Goal: Information Seeking & Learning: Learn about a topic

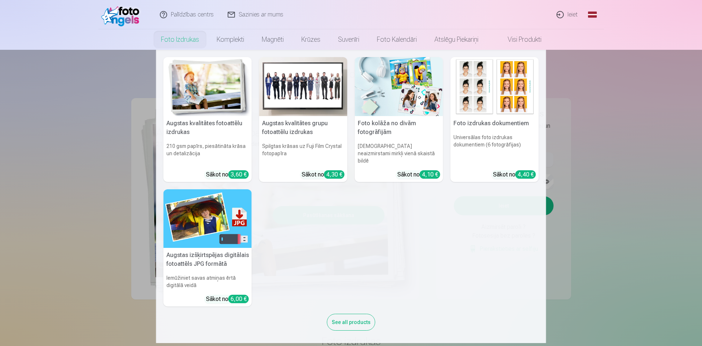
click at [187, 40] on link "Foto izdrukas" at bounding box center [180, 39] width 56 height 21
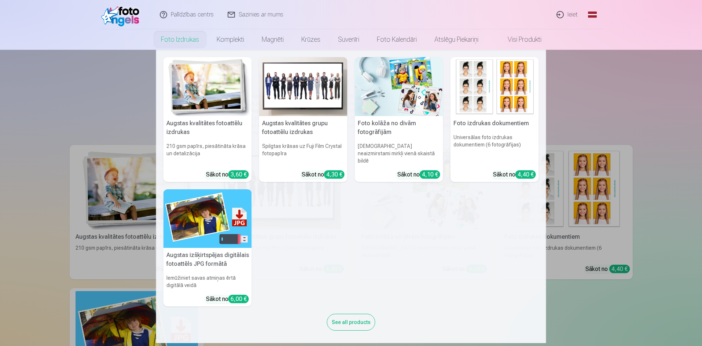
click at [95, 101] on nav "Augstas kvalitātes fotoattēlu izdrukas 210 gsm papīrs, piesātināta krāsa un det…" at bounding box center [351, 197] width 702 height 294
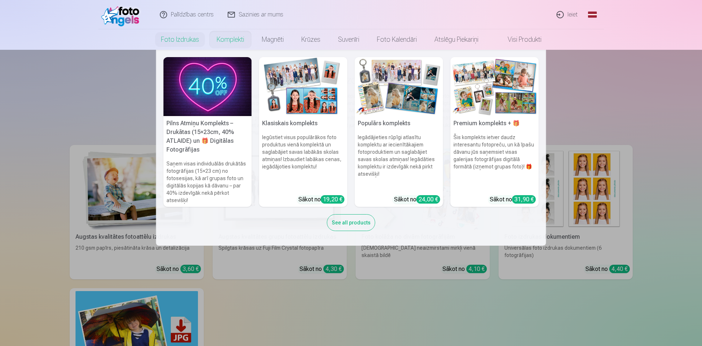
click at [228, 39] on link "Komplekti" at bounding box center [230, 39] width 45 height 21
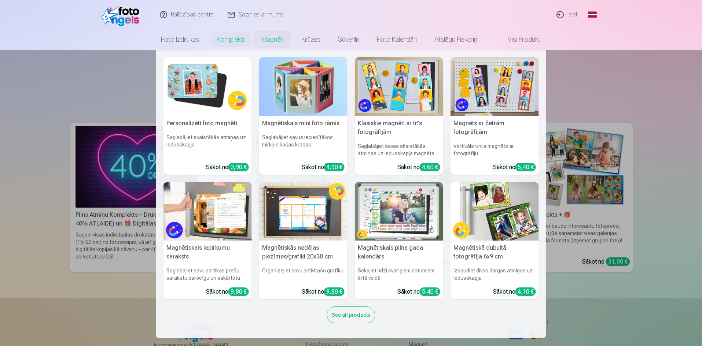
click at [268, 38] on link "Magnēti" at bounding box center [273, 39] width 40 height 21
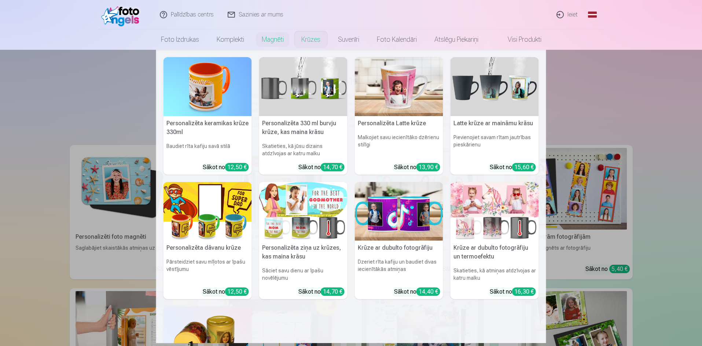
click at [309, 38] on link "Krūzes" at bounding box center [311, 39] width 37 height 21
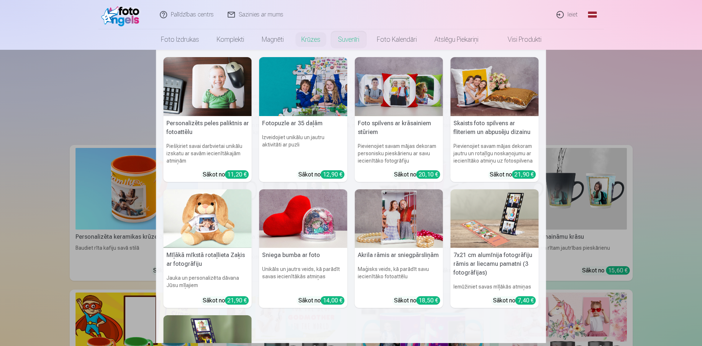
click at [346, 39] on link "Suvenīri" at bounding box center [348, 39] width 39 height 21
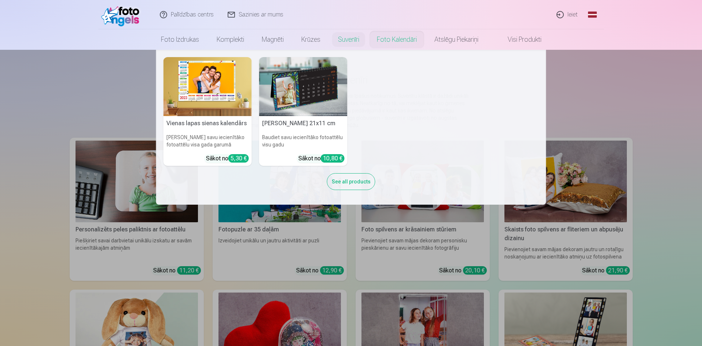
click at [395, 40] on link "Foto kalendāri" at bounding box center [397, 39] width 58 height 21
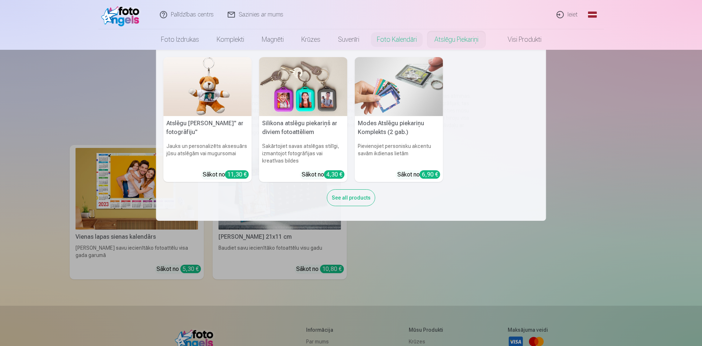
click at [443, 41] on link "Atslēgu piekariņi" at bounding box center [457, 39] width 62 height 21
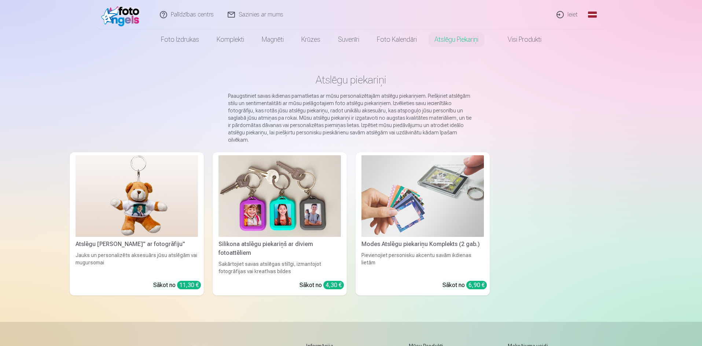
click at [530, 42] on link "Visi produkti" at bounding box center [518, 39] width 63 height 21
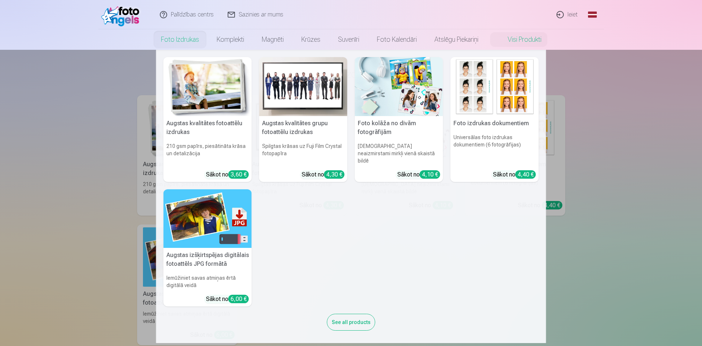
click at [289, 123] on h5 "Augstas kvalitātes grupu fotoattēlu izdrukas" at bounding box center [303, 127] width 88 height 23
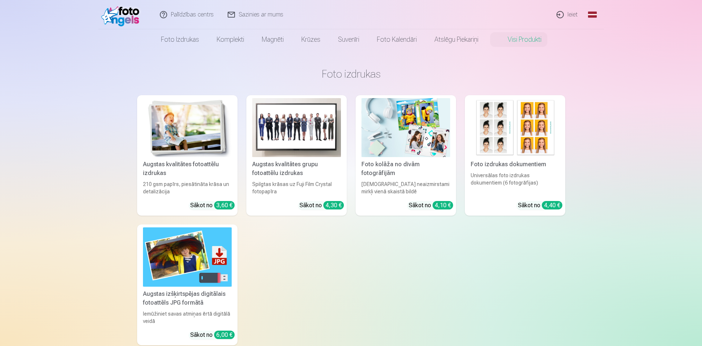
click at [281, 165] on div "Augstas kvalitātes grupu fotoattēlu izdrukas" at bounding box center [296, 169] width 95 height 18
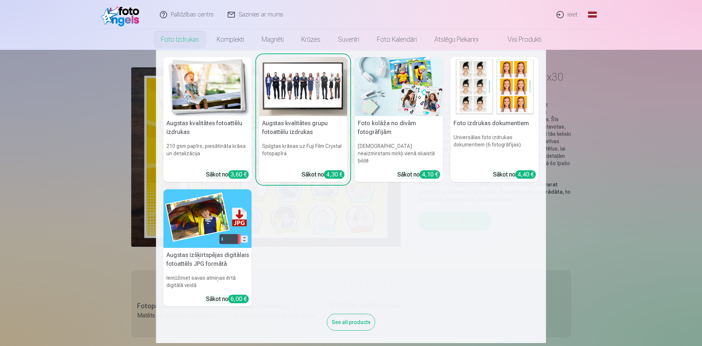
click at [391, 94] on img at bounding box center [399, 86] width 88 height 59
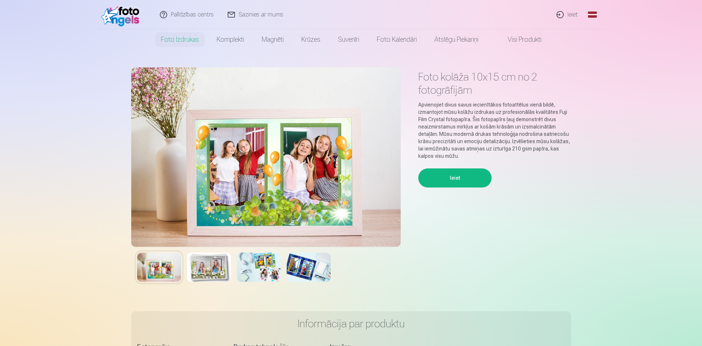
click at [205, 271] on img at bounding box center [209, 267] width 44 height 29
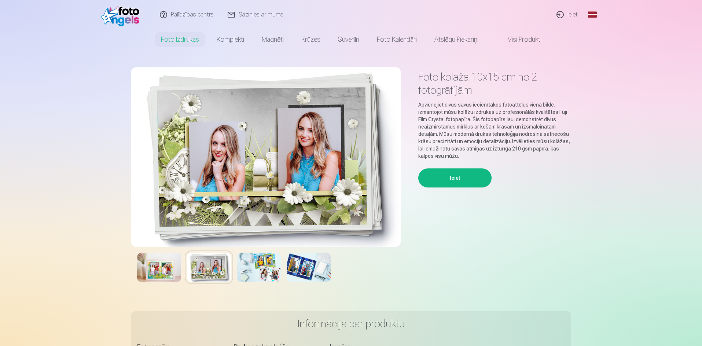
click at [254, 269] on img at bounding box center [259, 267] width 44 height 29
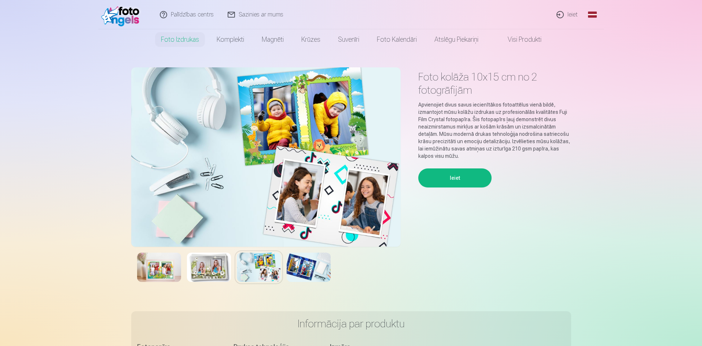
click at [302, 269] on img at bounding box center [309, 267] width 44 height 29
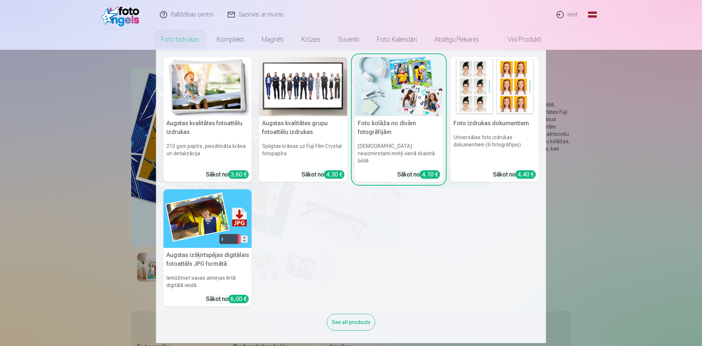
click at [182, 37] on link "Foto izdrukas" at bounding box center [180, 39] width 56 height 21
